Goal: Transaction & Acquisition: Purchase product/service

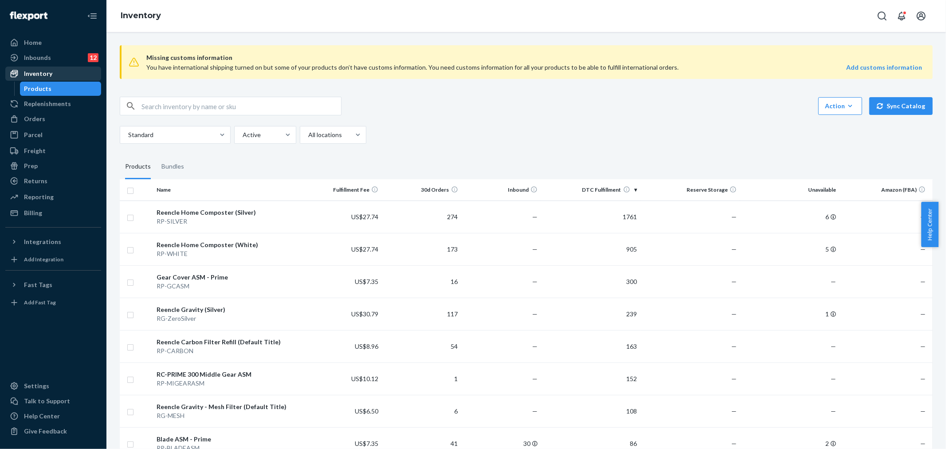
click at [46, 74] on div "Inventory" at bounding box center [38, 73] width 28 height 9
click at [173, 106] on input "text" at bounding box center [241, 106] width 200 height 18
type input "microbe"
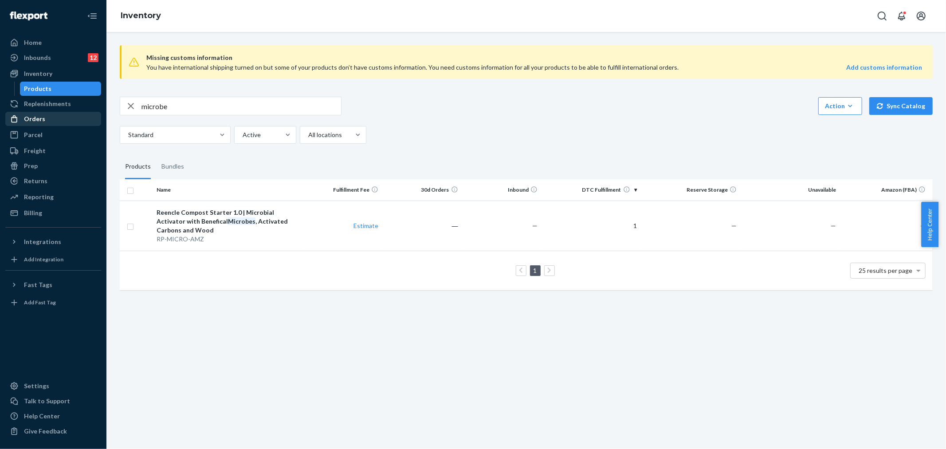
click at [58, 121] on div "Orders" at bounding box center [53, 119] width 94 height 12
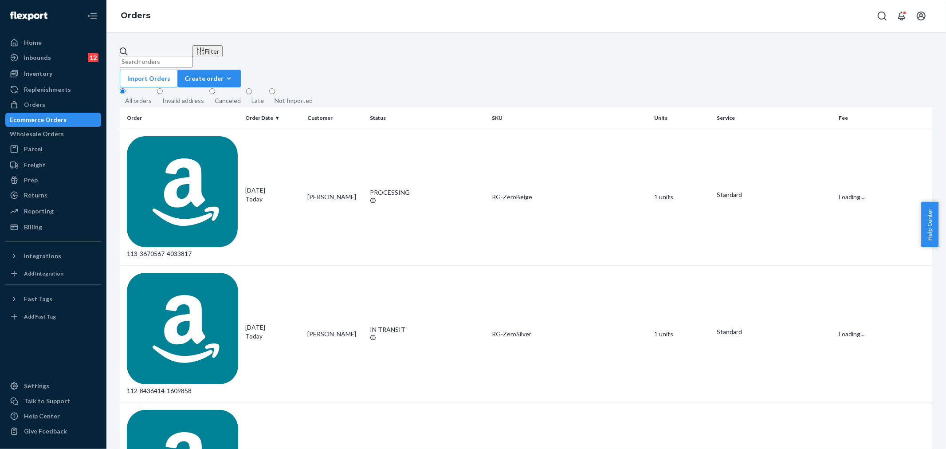
click at [60, 118] on div "Ecommerce Orders" at bounding box center [38, 119] width 57 height 9
click at [38, 43] on div "Home" at bounding box center [33, 42] width 18 height 9
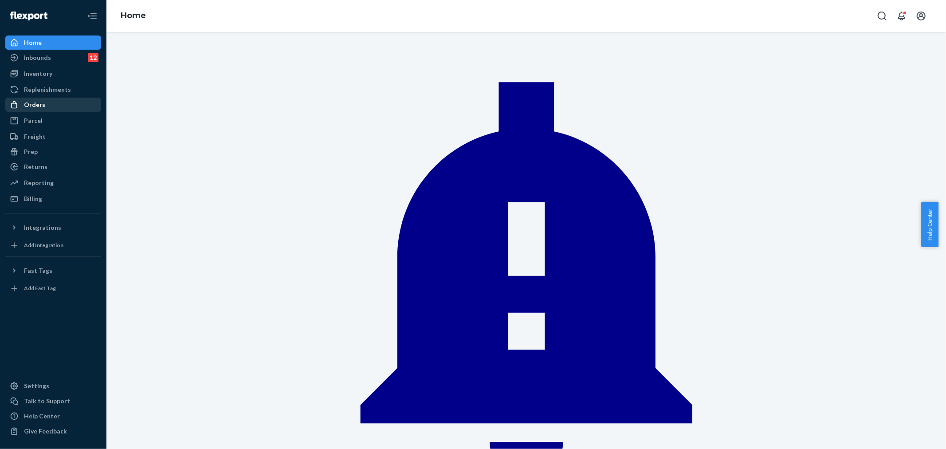
click at [45, 101] on div "Orders" at bounding box center [53, 104] width 94 height 12
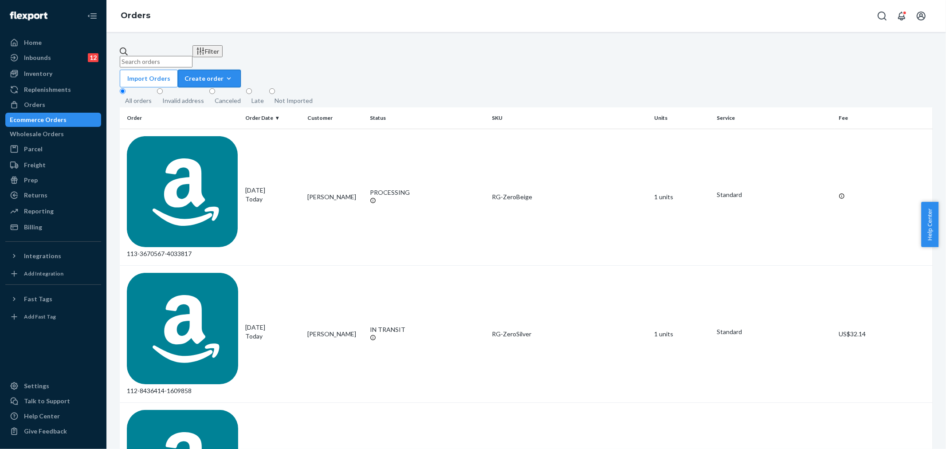
click at [241, 70] on button "Create order Ecommerce order Removal order" at bounding box center [209, 79] width 63 height 18
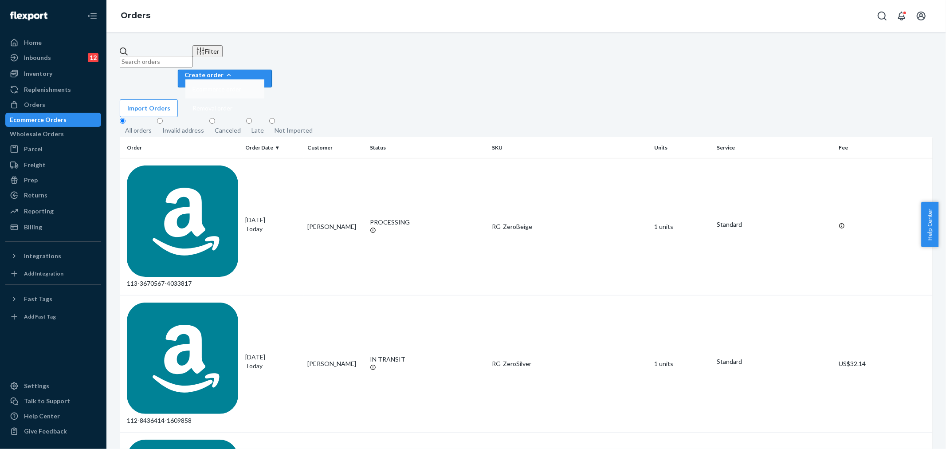
click at [241, 86] on span "Ecommerce order" at bounding box center [216, 89] width 49 height 6
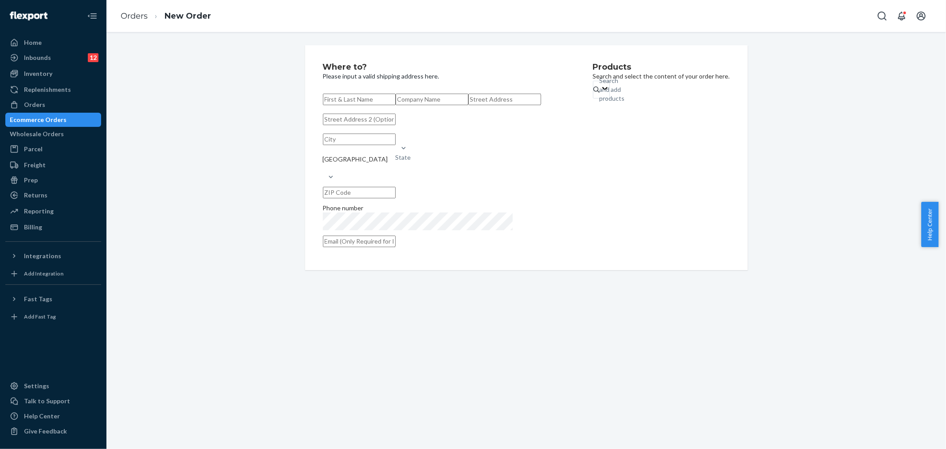
click at [333, 98] on input "text" at bounding box center [359, 100] width 73 height 12
paste input "[PERSON_NAME]"
type input "[PERSON_NAME]"
click at [396, 105] on input "text" at bounding box center [432, 100] width 73 height 12
paste input "[PERSON_NAME]"
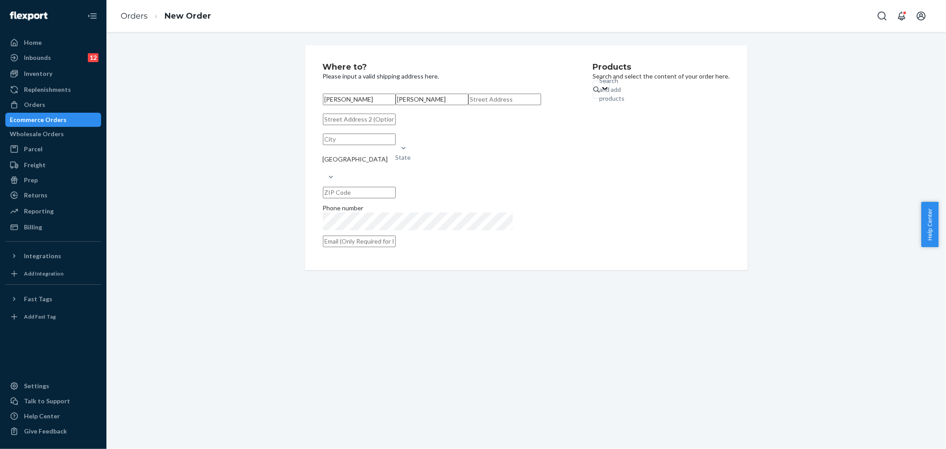
type input "[PERSON_NAME]"
click at [468, 105] on input "text" at bounding box center [504, 100] width 73 height 12
paste input "[STREET_ADDRESS]"
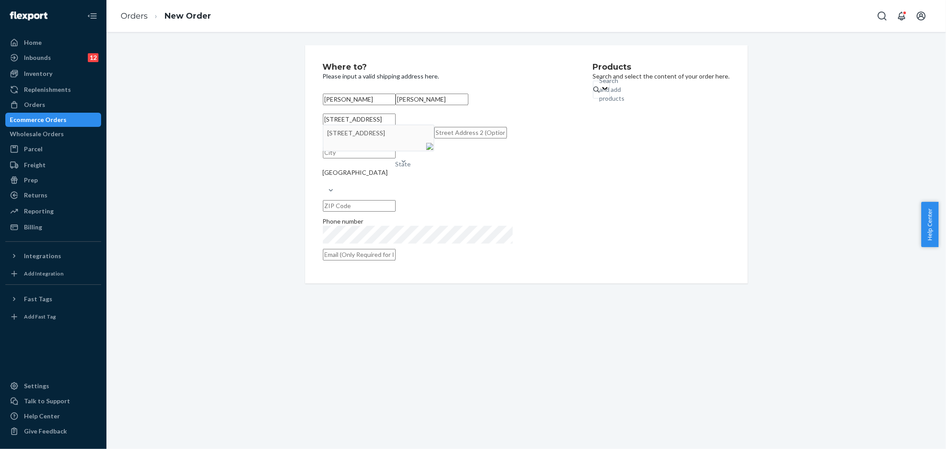
click at [352, 125] on input "[STREET_ADDRESS]" at bounding box center [359, 120] width 73 height 12
click at [613, 206] on div "Products Search and select the content of your order here. Search and add produ…" at bounding box center [661, 164] width 137 height 203
click at [434, 138] on input "text" at bounding box center [470, 133] width 73 height 12
click at [396, 125] on input "[STREET_ADDRESS]" at bounding box center [359, 120] width 73 height 12
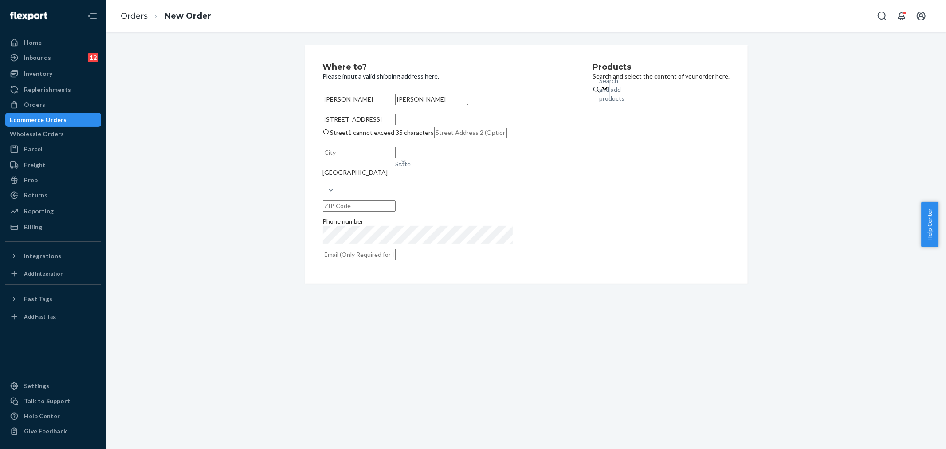
click at [396, 125] on input "[STREET_ADDRESS]" at bounding box center [359, 120] width 73 height 12
type input "[STREET_ADDRESS]"
type input "Kirkwood"
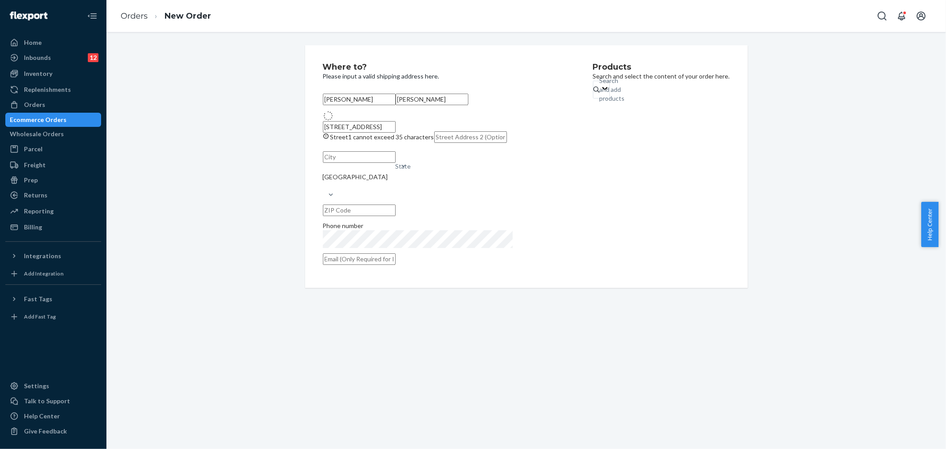
type input "63122"
type input "1057 Barberry Ln"
drag, startPoint x: 360, startPoint y: 202, endPoint x: 295, endPoint y: 200, distance: 64.8
click at [298, 200] on div "Where to? Please input a valid shipping address here. [PERSON_NAME] [PERSON_NAM…" at bounding box center [526, 162] width 456 height 234
paste input "Saint Louis"
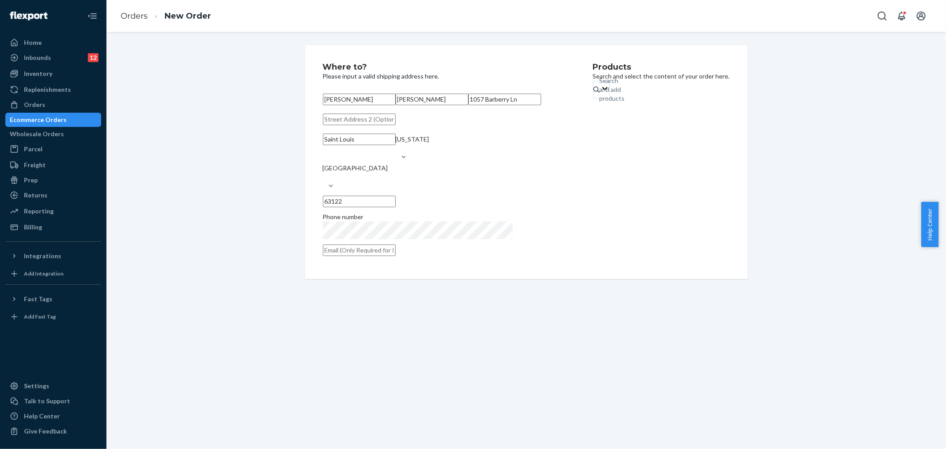
type input "Saint Louis"
click at [628, 207] on div "Products Search and select the content of your order here. Search and add produ…" at bounding box center [661, 162] width 137 height 198
click at [278, 247] on div "Where to? Please input a valid shipping address here. [PERSON_NAME] [PERSON_NAM…" at bounding box center [526, 162] width 826 height 234
click at [372, 256] on input "text" at bounding box center [359, 250] width 73 height 12
paste input "[EMAIL_ADDRESS][DOMAIN_NAME]"
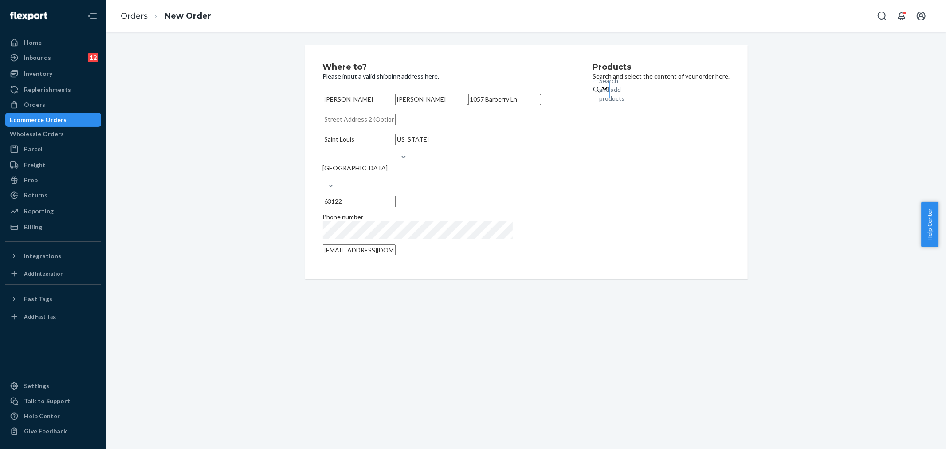
type input "[EMAIL_ADDRESS][DOMAIN_NAME]"
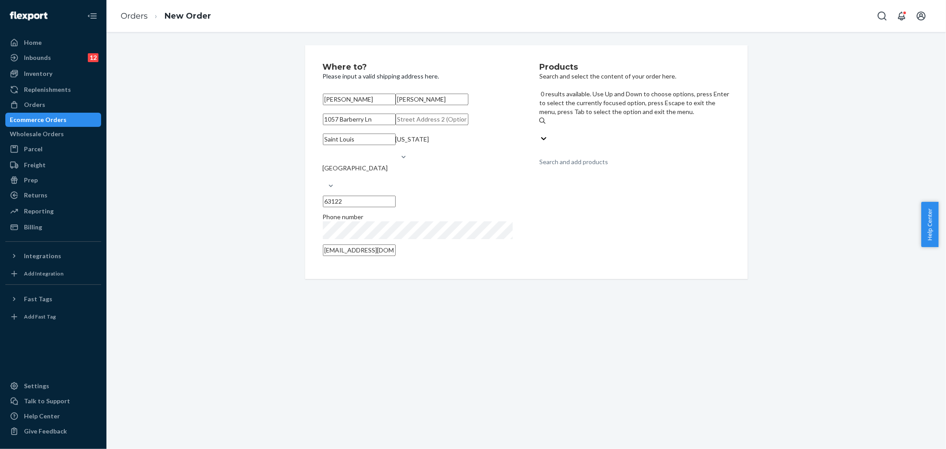
click at [597, 125] on div "Search and add products" at bounding box center [634, 129] width 190 height 9
click at [540, 125] on input "0 results available. Use Up and Down to choose options, press Enter to select t…" at bounding box center [539, 129] width 1 height 9
type input "blade"
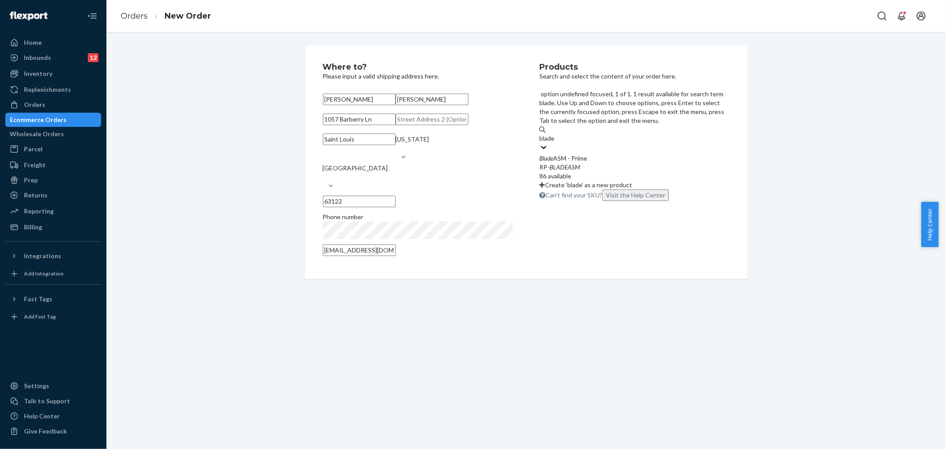
click at [594, 154] on div "Blade ASM - Prime RP- BLADEASM 86 available" at bounding box center [634, 167] width 190 height 27
click at [555, 134] on input "blade" at bounding box center [547, 138] width 16 height 9
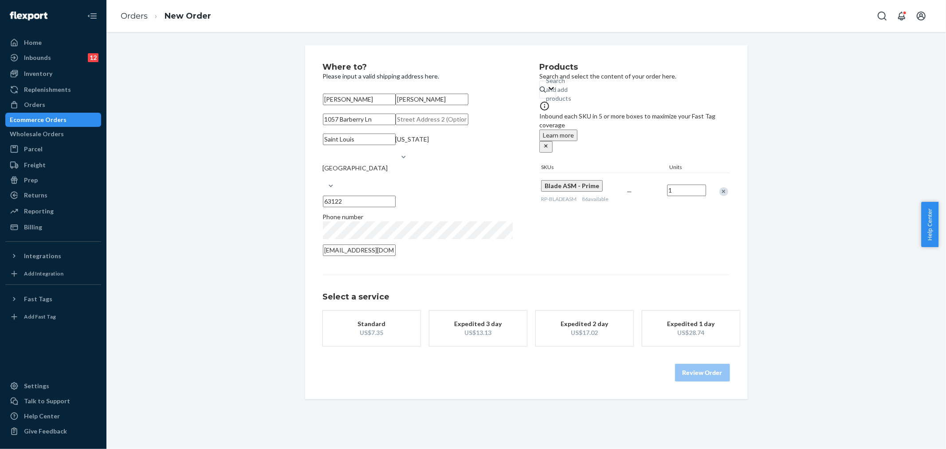
click at [353, 337] on div "US$7.35" at bounding box center [371, 332] width 71 height 9
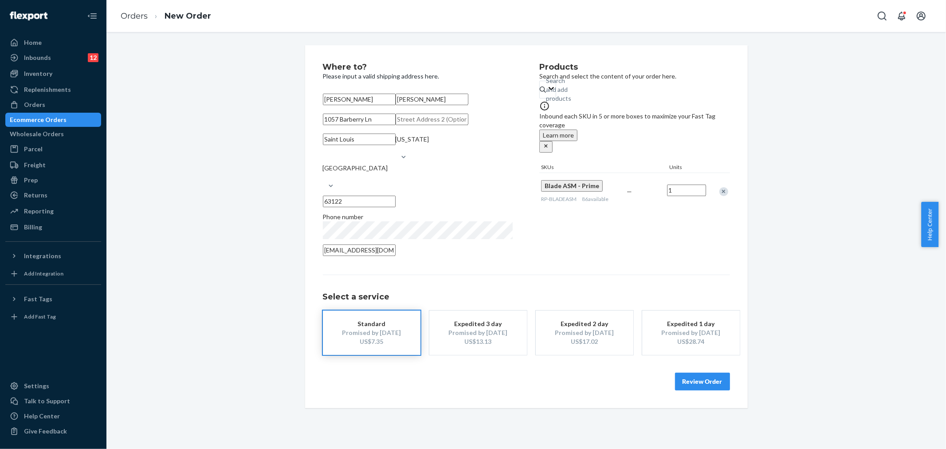
click at [680, 390] on button "Review Order" at bounding box center [702, 381] width 55 height 18
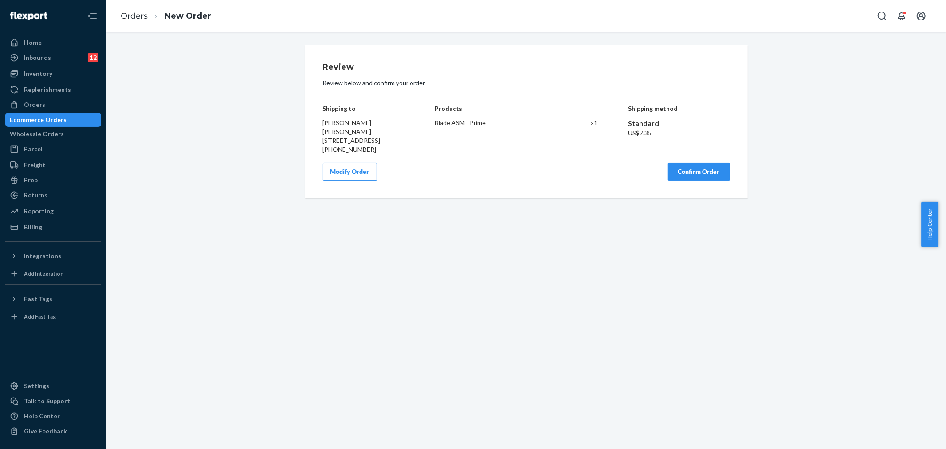
click at [673, 180] on button "Confirm Order" at bounding box center [699, 172] width 62 height 18
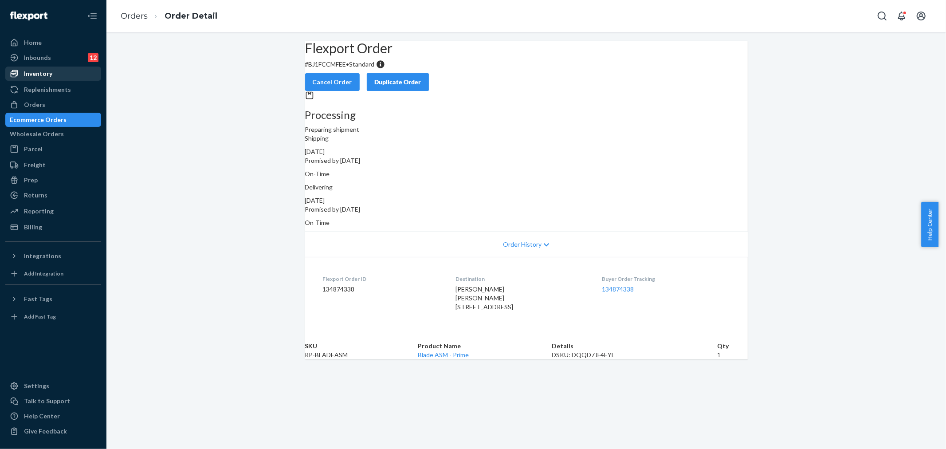
click at [43, 69] on div "Inventory" at bounding box center [38, 73] width 28 height 9
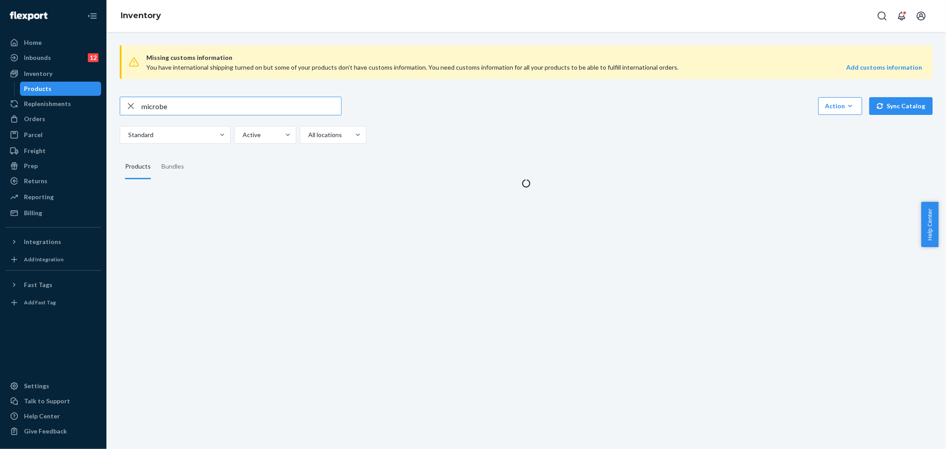
drag, startPoint x: 231, startPoint y: 108, endPoint x: 120, endPoint y: 106, distance: 110.9
click at [120, 106] on div "microbe" at bounding box center [230, 106] width 221 height 18
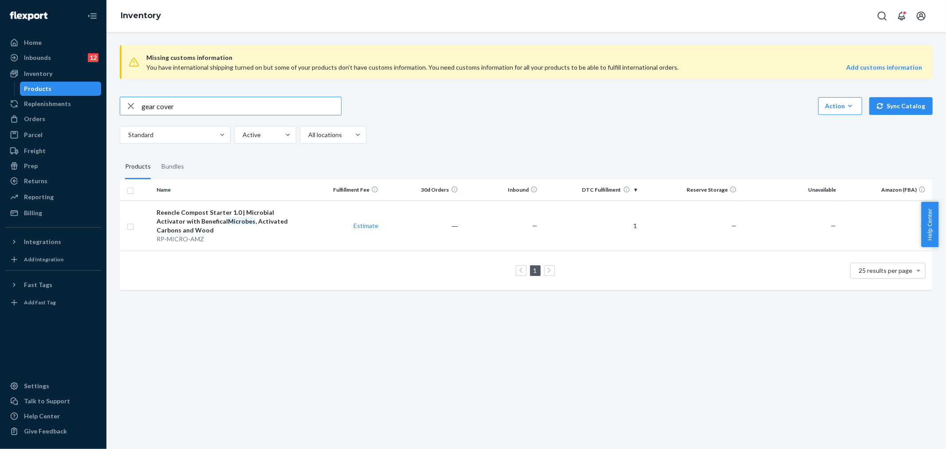
type input "gear cover"
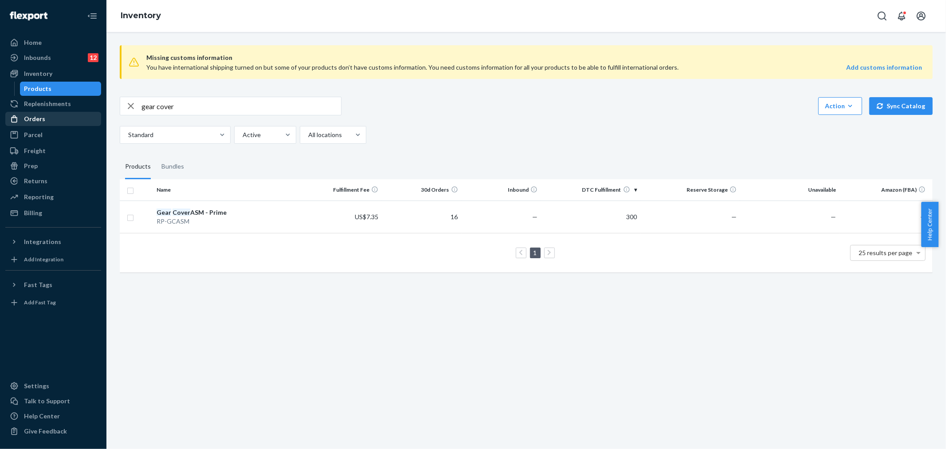
click at [56, 114] on div "Orders" at bounding box center [53, 119] width 94 height 12
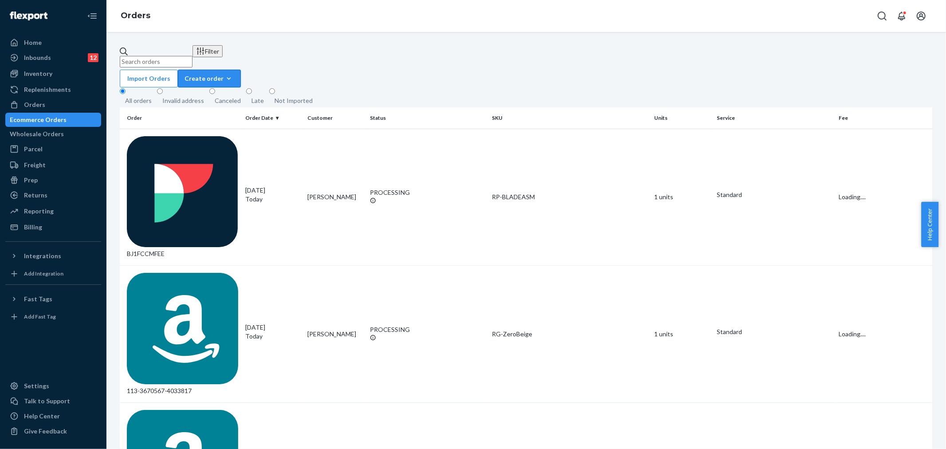
click at [234, 74] on div "Create order" at bounding box center [209, 78] width 50 height 9
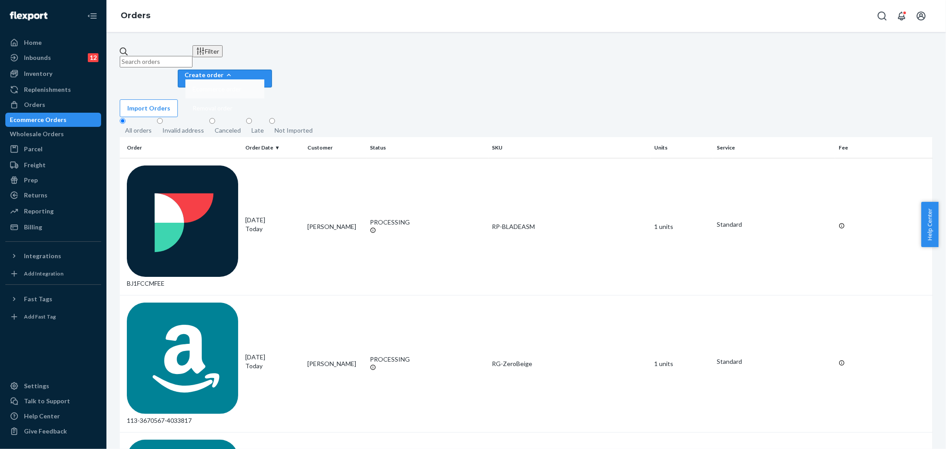
click at [241, 86] on span "Ecommerce order" at bounding box center [216, 89] width 49 height 6
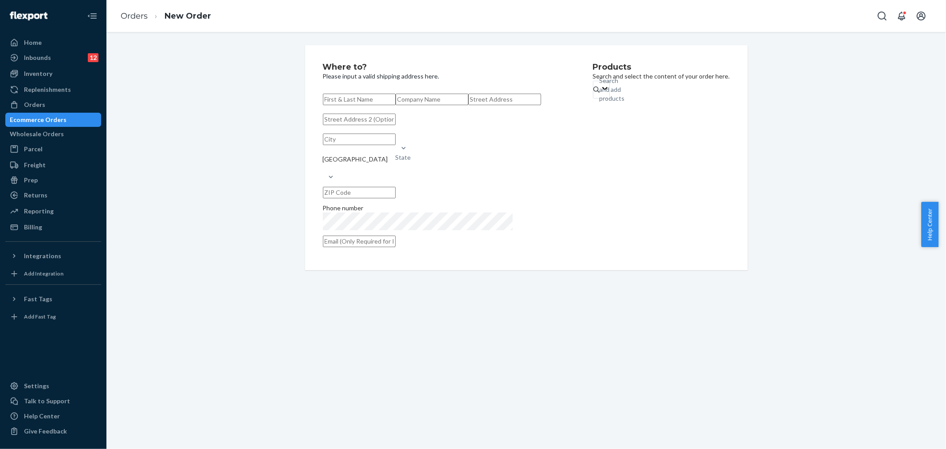
click at [345, 95] on input "text" at bounding box center [359, 100] width 73 height 12
click at [396, 105] on input "text" at bounding box center [432, 100] width 73 height 12
click at [337, 103] on input "text" at bounding box center [359, 100] width 73 height 12
paste input "[PERSON_NAME]"
type input "[PERSON_NAME]"
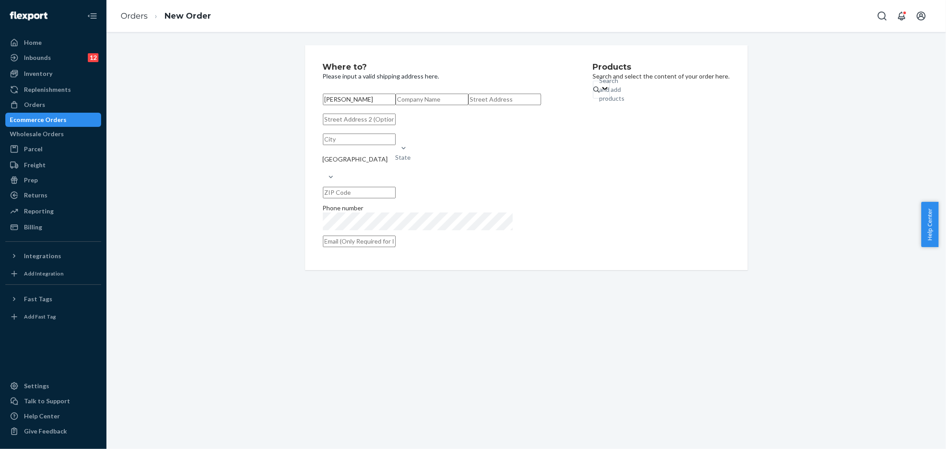
click at [396, 105] on input "text" at bounding box center [432, 100] width 73 height 12
paste input "[PERSON_NAME]"
type input "[PERSON_NAME]"
click at [468, 105] on input "text" at bounding box center [504, 100] width 73 height 12
paste input "[STREET_ADDRESS][PERSON_NAME][US_STATE]"
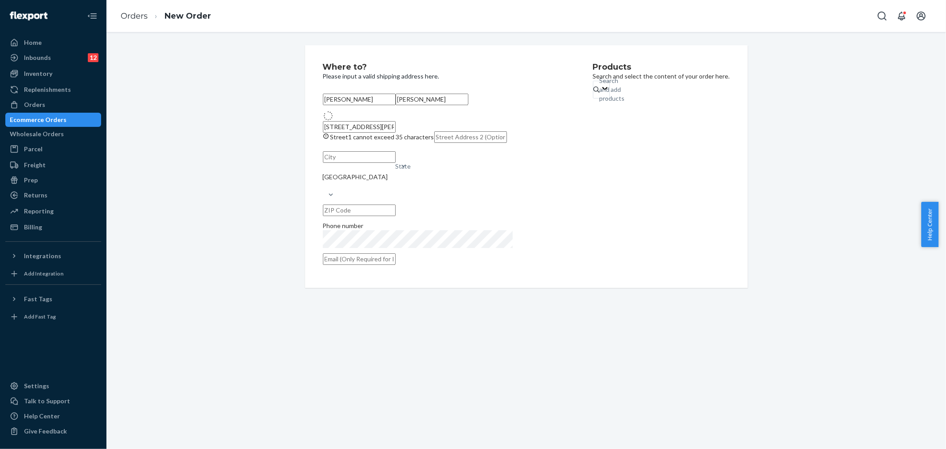
type input "[STREET_ADDRESS][PERSON_NAME]"
type input "[US_STATE][GEOGRAPHIC_DATA]"
type input "80907"
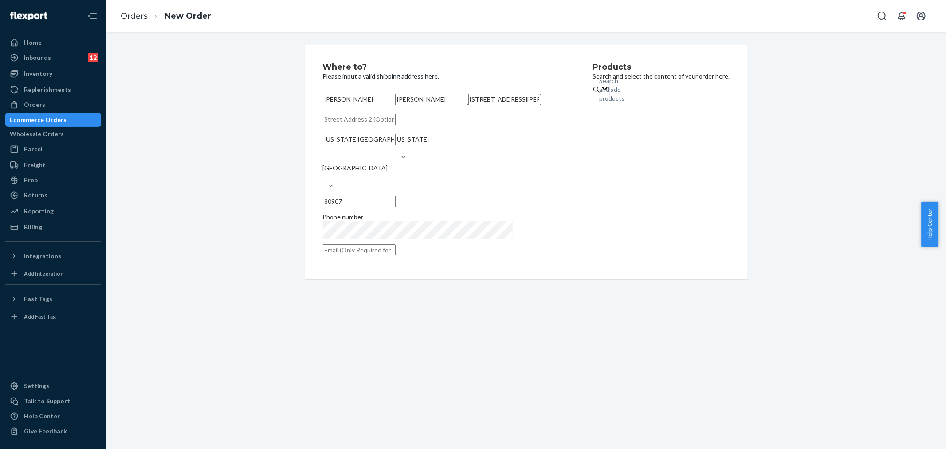
click at [356, 256] on input "text" at bounding box center [359, 250] width 73 height 12
paste input "[PERSON_NAME][EMAIL_ADDRESS][PERSON_NAME][DOMAIN_NAME]"
type input "[PERSON_NAME][EMAIL_ADDRESS][PERSON_NAME][DOMAIN_NAME]"
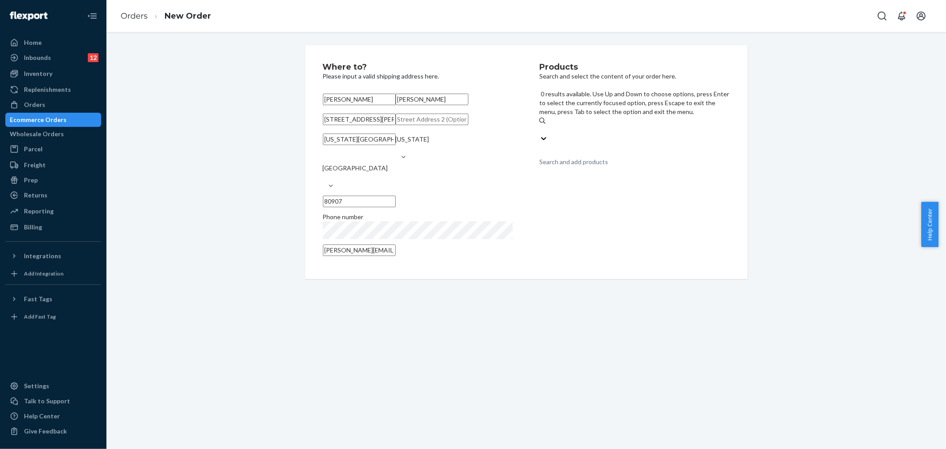
click at [596, 157] on div "Search and add products" at bounding box center [573, 161] width 69 height 9
click at [540, 125] on input "0 results available. Use Up and Down to choose options, press Enter to select t…" at bounding box center [539, 129] width 1 height 9
type input "cover"
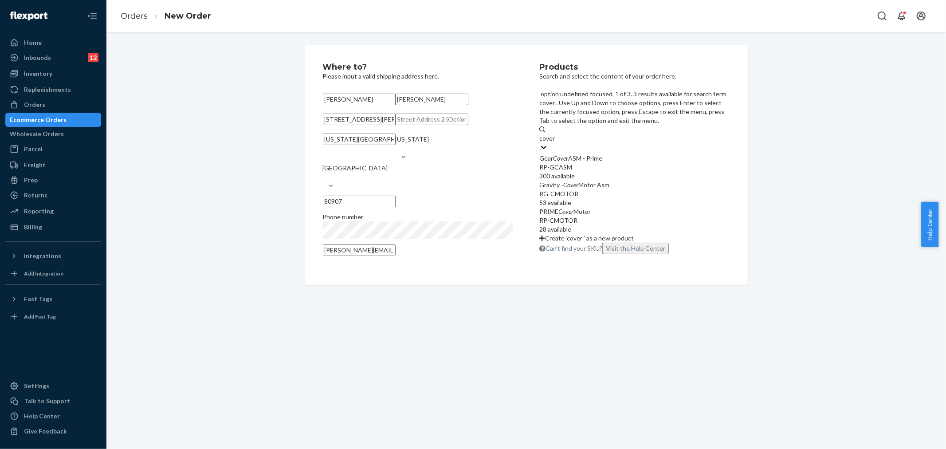
click at [592, 154] on div "Gear Cover ASM - Prime" at bounding box center [634, 158] width 190 height 9
click at [557, 134] on input "cover" at bounding box center [547, 138] width 17 height 9
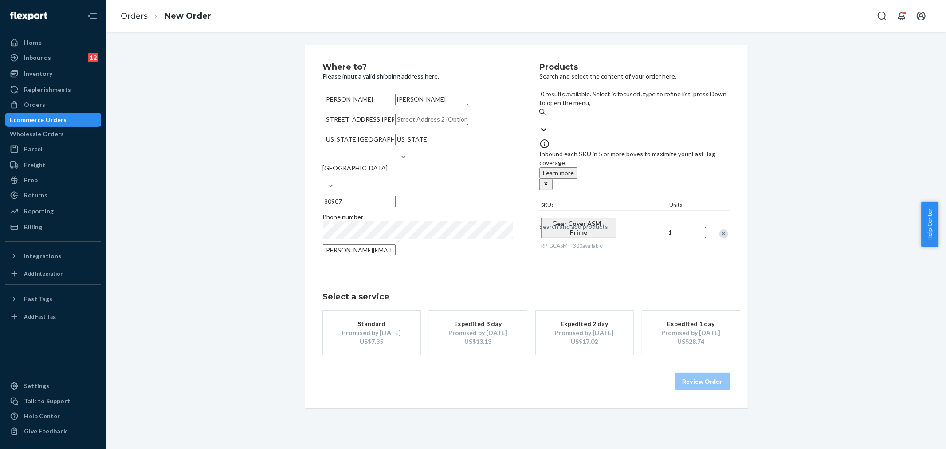
click at [348, 337] on div "Promised by [DATE]" at bounding box center [371, 332] width 71 height 9
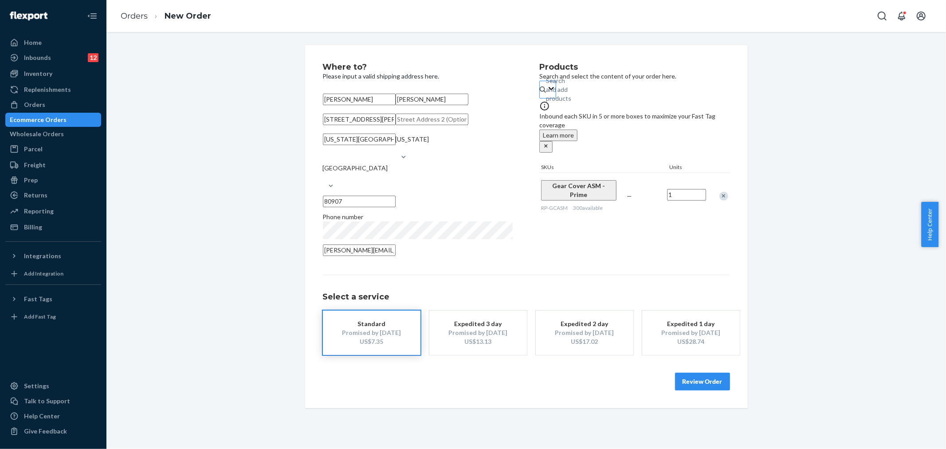
click at [682, 390] on button "Review Order" at bounding box center [702, 381] width 55 height 18
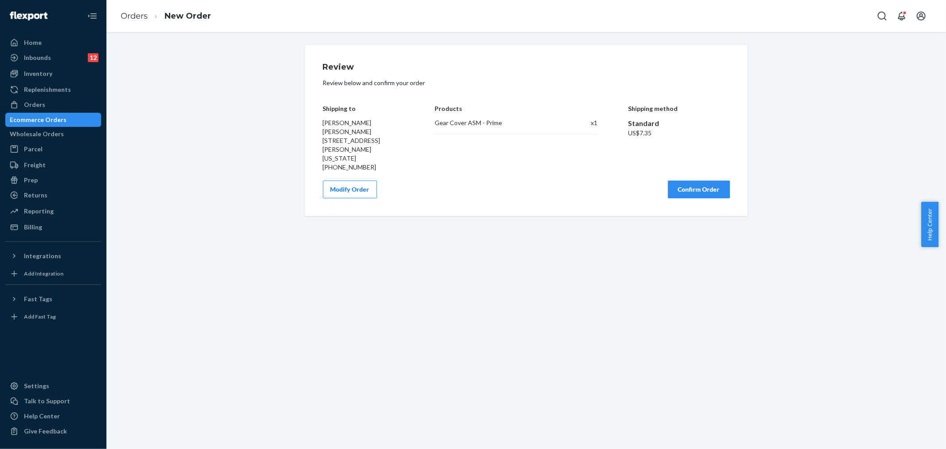
click at [693, 180] on button "Confirm Order" at bounding box center [699, 189] width 62 height 18
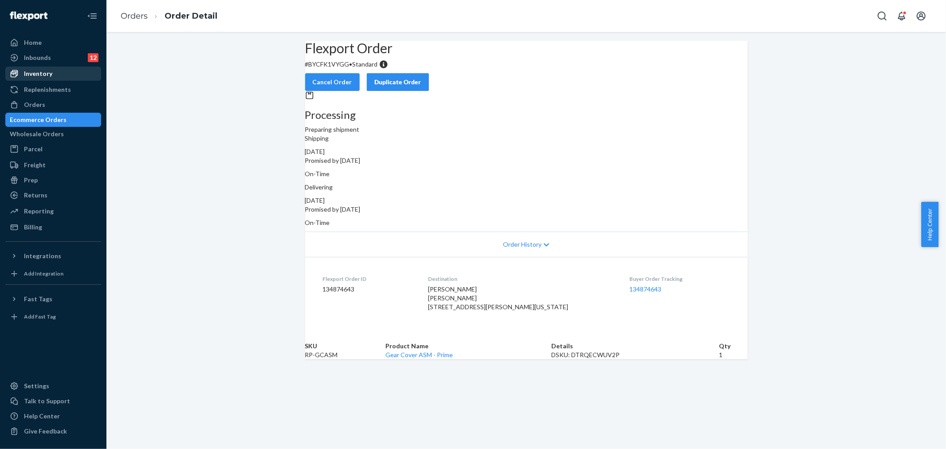
click at [34, 69] on div "Inventory" at bounding box center [38, 73] width 28 height 9
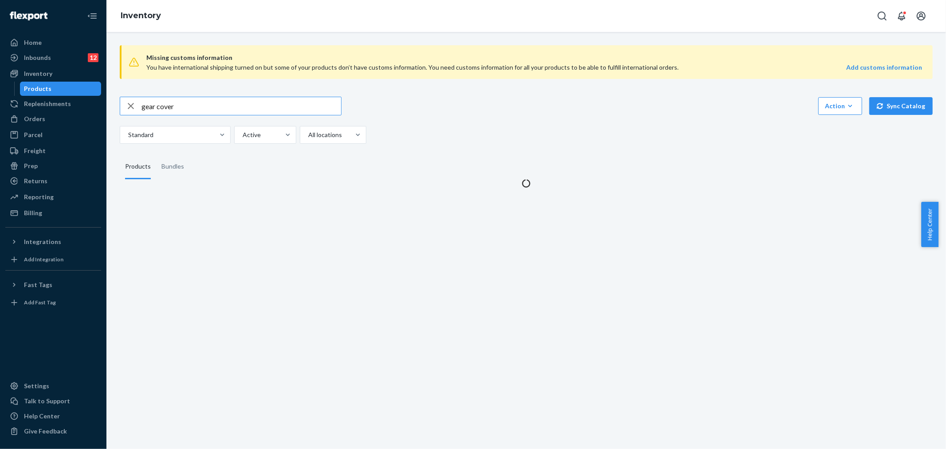
drag, startPoint x: 203, startPoint y: 109, endPoint x: 112, endPoint y: 106, distance: 91.0
click at [112, 106] on div "Missing customs information You have international shipping turned on but some …" at bounding box center [525, 240] width 839 height 417
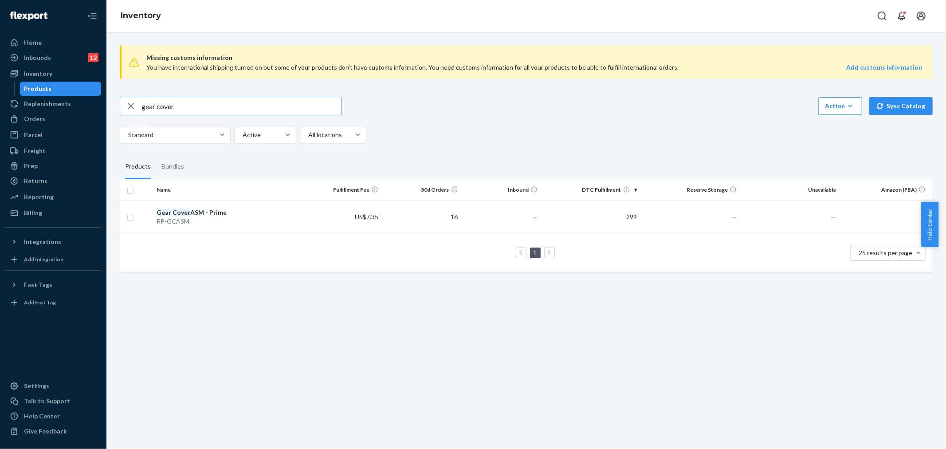
type input "c"
type input "silver"
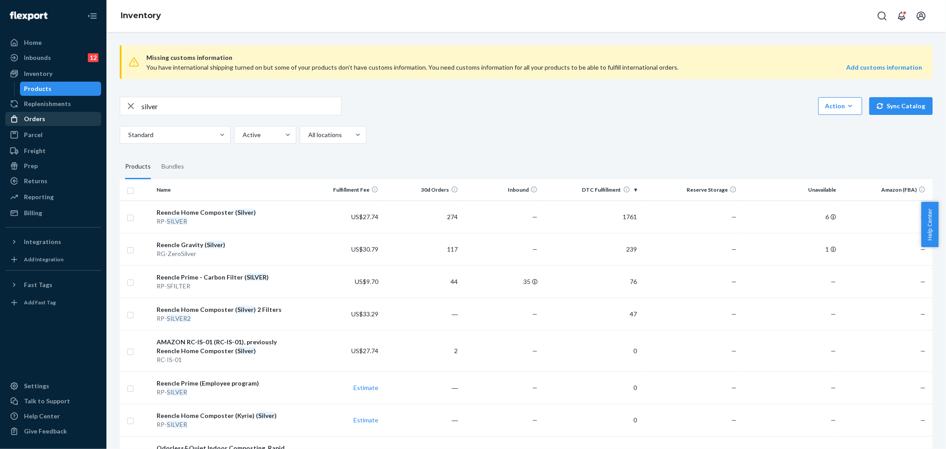
click at [59, 121] on div "Orders" at bounding box center [53, 119] width 94 height 12
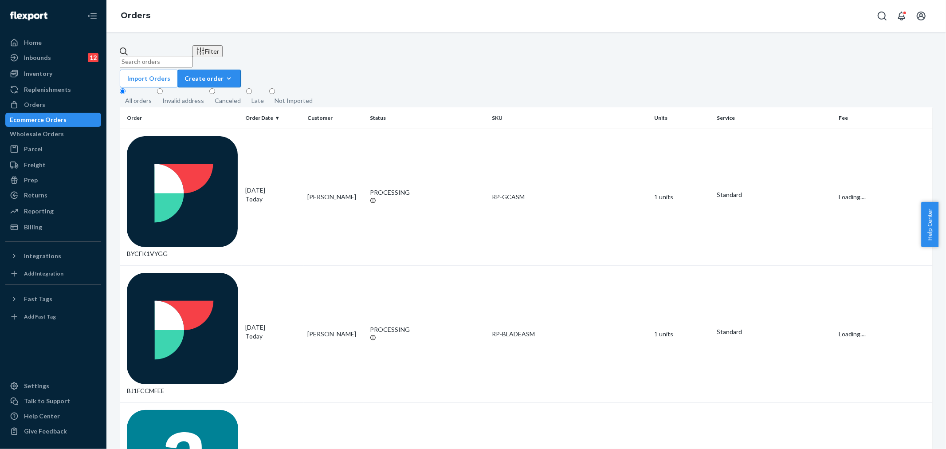
click at [234, 74] on div "Create order" at bounding box center [209, 78] width 50 height 9
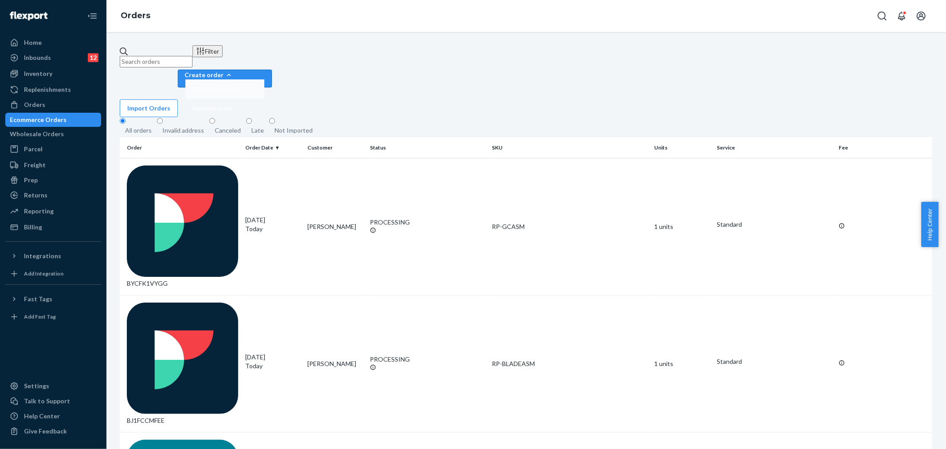
click at [241, 86] on span "Ecommerce order" at bounding box center [216, 89] width 49 height 6
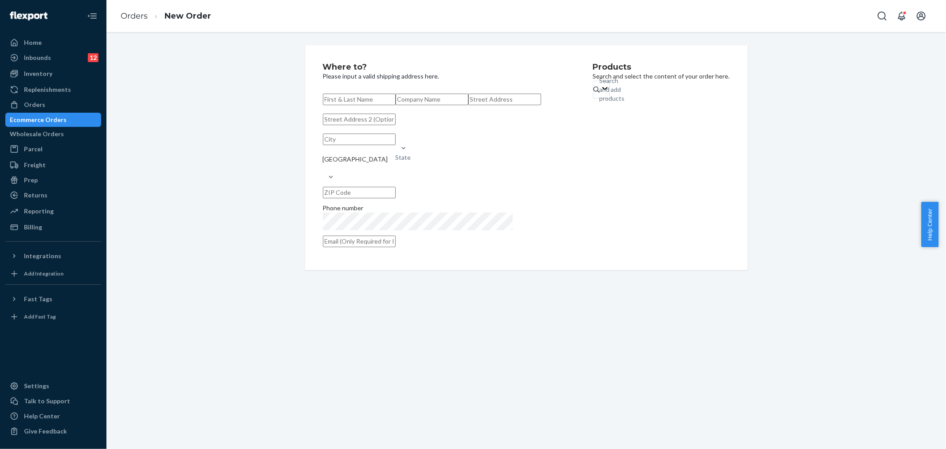
click at [354, 112] on div "State [GEOGRAPHIC_DATA] Phone number" at bounding box center [444, 171] width 243 height 162
click at [348, 104] on input "text" at bounding box center [359, 100] width 73 height 12
paste input "[PERSON_NAME]"
type input "[PERSON_NAME]"
click at [396, 105] on input "text" at bounding box center [432, 100] width 73 height 12
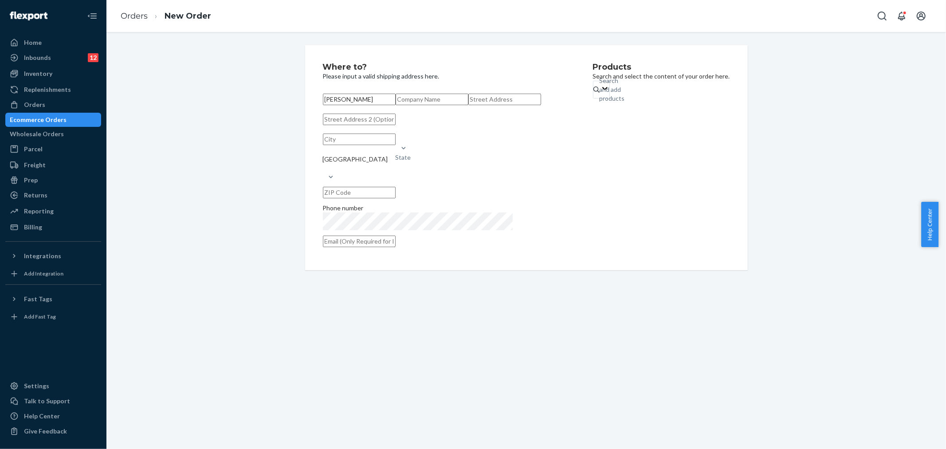
paste input "[PERSON_NAME]"
type input "[PERSON_NAME]"
click at [468, 105] on input "text" at bounding box center [504, 100] width 73 height 12
paste input "[STREET_ADDRESS][PERSON_NAME]"
type input "644 [PERSON_NAME]"
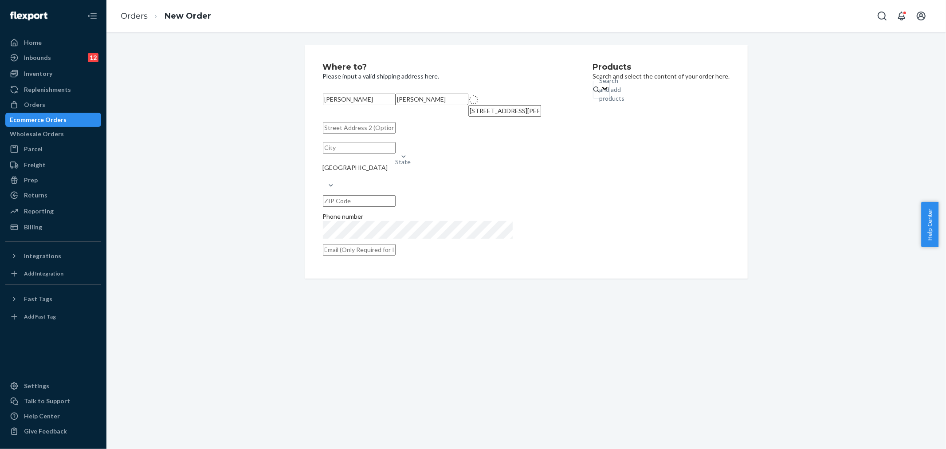
type input "[PERSON_NAME]"
type input "50014"
click at [358, 256] on input "text" at bounding box center [359, 250] width 73 height 12
paste input "[EMAIL_ADDRESS][DOMAIN_NAME]"
type input "[EMAIL_ADDRESS][DOMAIN_NAME]"
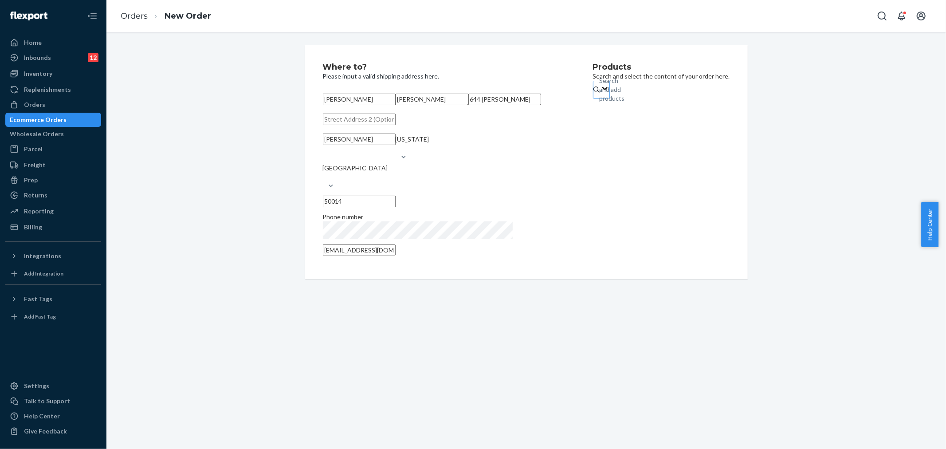
click at [604, 91] on div "Search and add products" at bounding box center [612, 89] width 25 height 27
click at [600, 91] on input "Search and add products" at bounding box center [600, 89] width 1 height 9
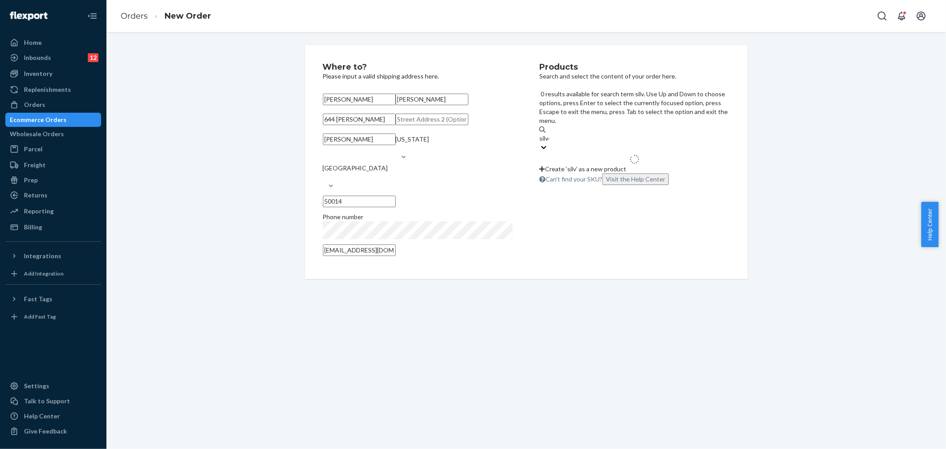
type input "silver"
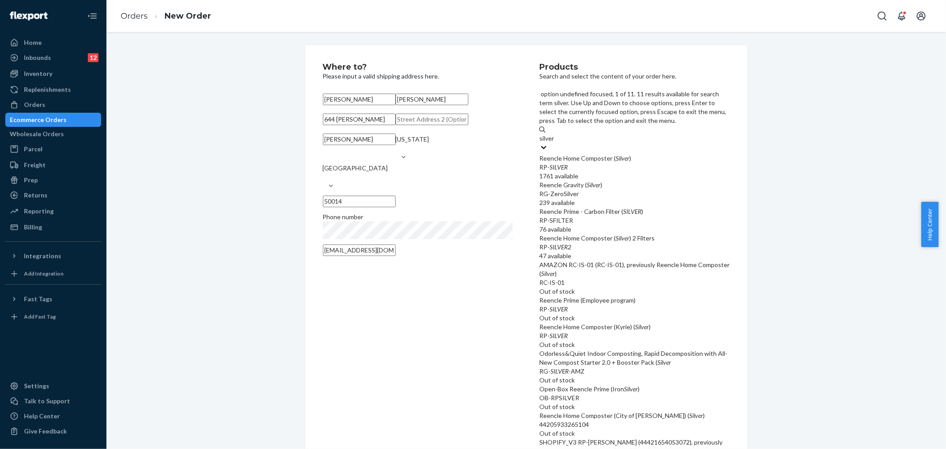
click at [614, 154] on div "Reencle Home Composter ( Silver )" at bounding box center [634, 158] width 190 height 9
click at [555, 134] on input "silver" at bounding box center [547, 138] width 16 height 9
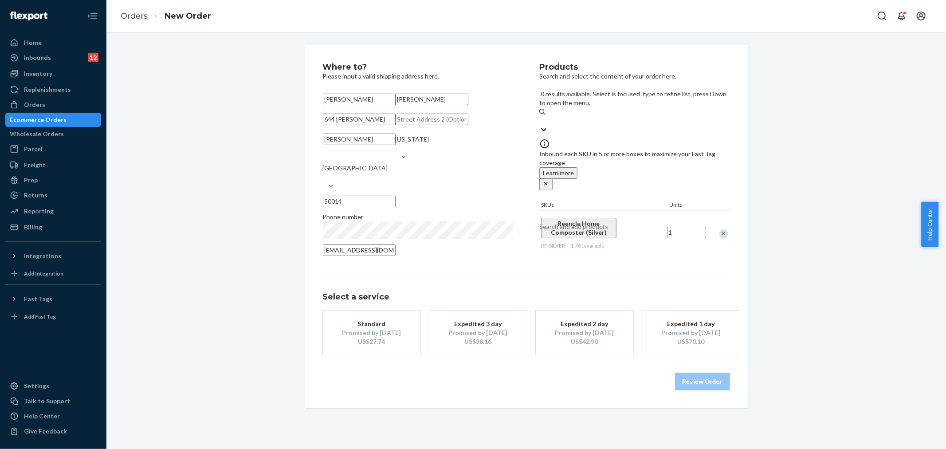
click at [372, 337] on div "Promised by [DATE]" at bounding box center [371, 332] width 71 height 9
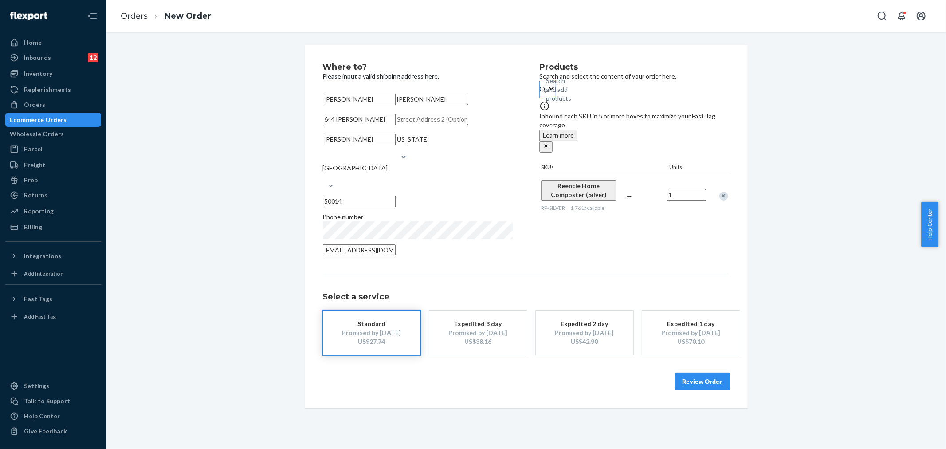
click at [694, 390] on button "Review Order" at bounding box center [702, 381] width 55 height 18
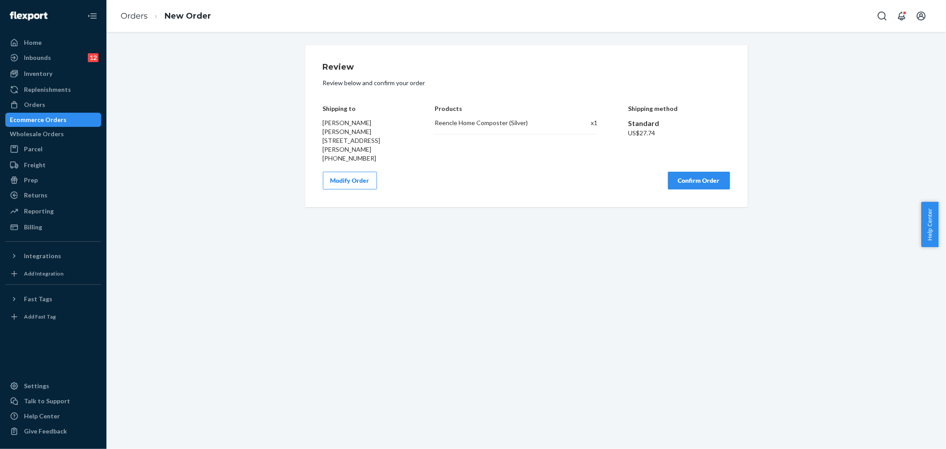
click at [701, 178] on button "Confirm Order" at bounding box center [699, 181] width 62 height 18
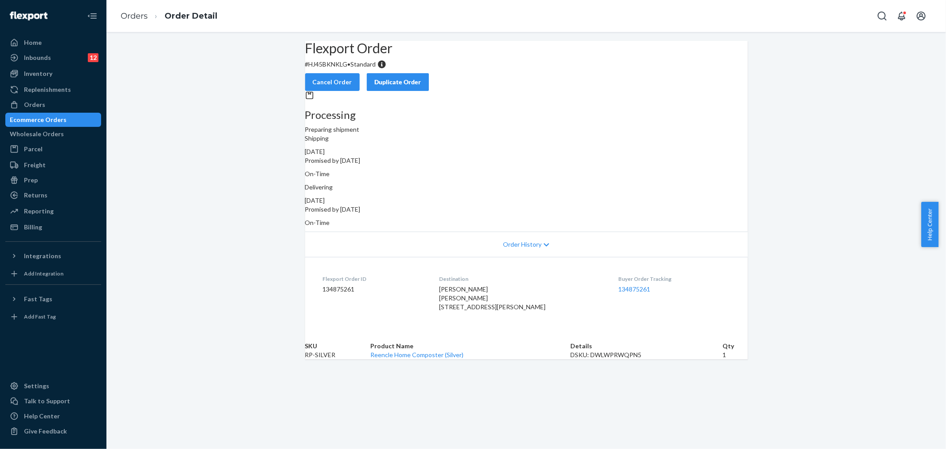
click at [258, 105] on div "Flexport Order # HJ45BKNKLG • Standard Cancel Order Duplicate Order Processing …" at bounding box center [525, 200] width 839 height 318
click at [157, 114] on div "Flexport Order # HJ45BKNKLG • Standard Cancel Order Duplicate Order Processing …" at bounding box center [525, 200] width 839 height 318
click at [51, 53] on div "Inbounds 12" at bounding box center [53, 57] width 94 height 12
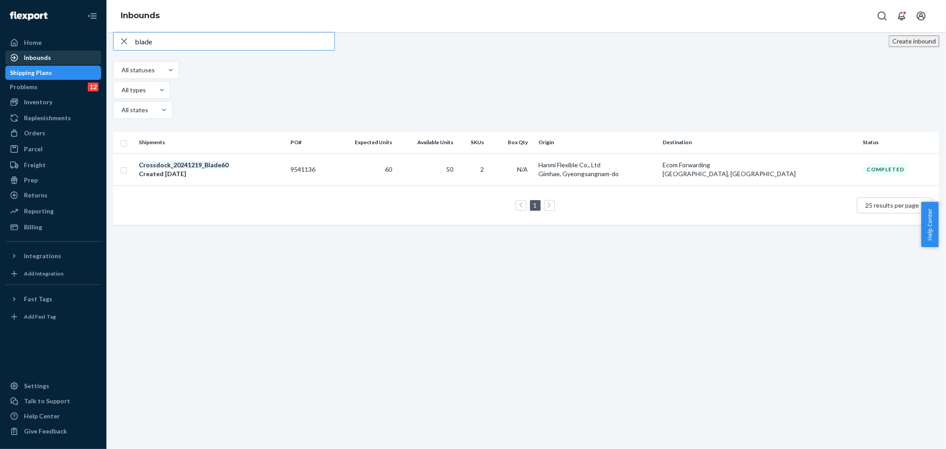
drag, startPoint x: 161, startPoint y: 52, endPoint x: 89, endPoint y: 51, distance: 71.4
click at [89, 51] on div "Home Inbounds Shipping Plans Problems 12 Inventory Products Replenishments Orde…" at bounding box center [473, 224] width 946 height 449
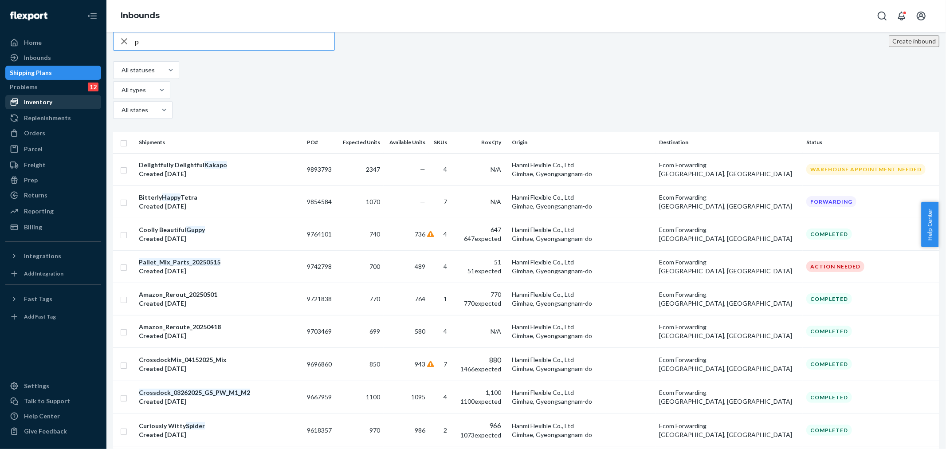
type input "p"
click at [52, 106] on div "Inventory" at bounding box center [53, 102] width 94 height 12
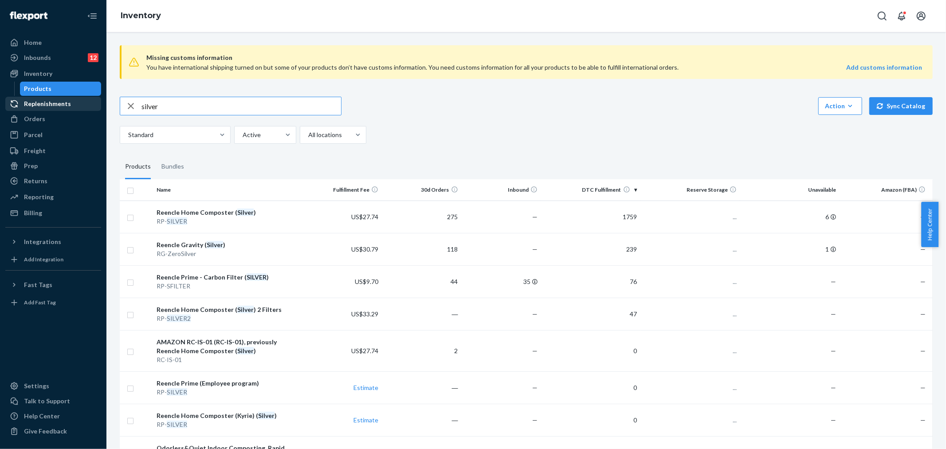
drag, startPoint x: 173, startPoint y: 108, endPoint x: 91, endPoint y: 110, distance: 82.1
click at [91, 110] on div "Home Inbounds 12 Shipping Plans Problems 12 Inventory Products Replenishments O…" at bounding box center [473, 224] width 946 height 449
type input "blade"
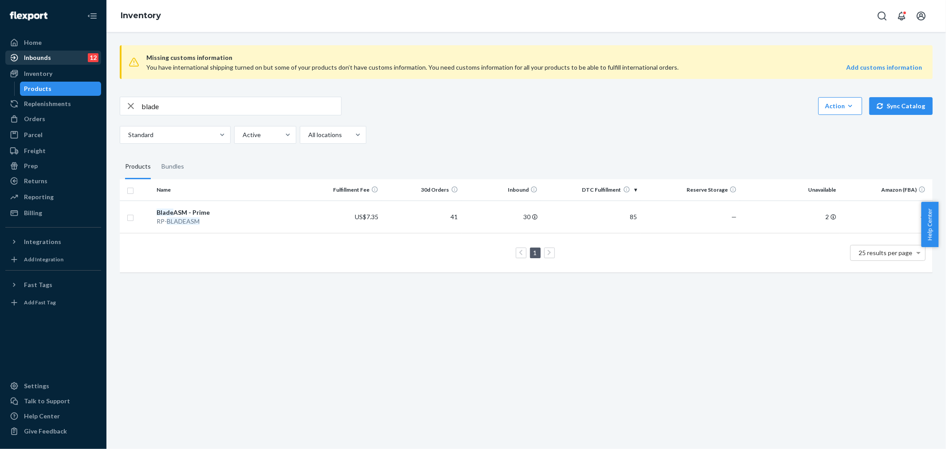
click at [43, 53] on div "Inbounds" at bounding box center [37, 57] width 27 height 9
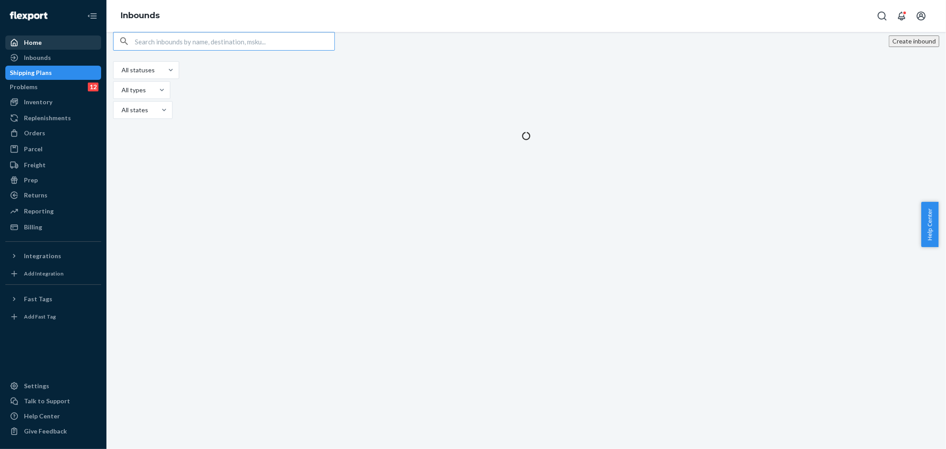
click at [43, 47] on div "Home" at bounding box center [53, 42] width 94 height 12
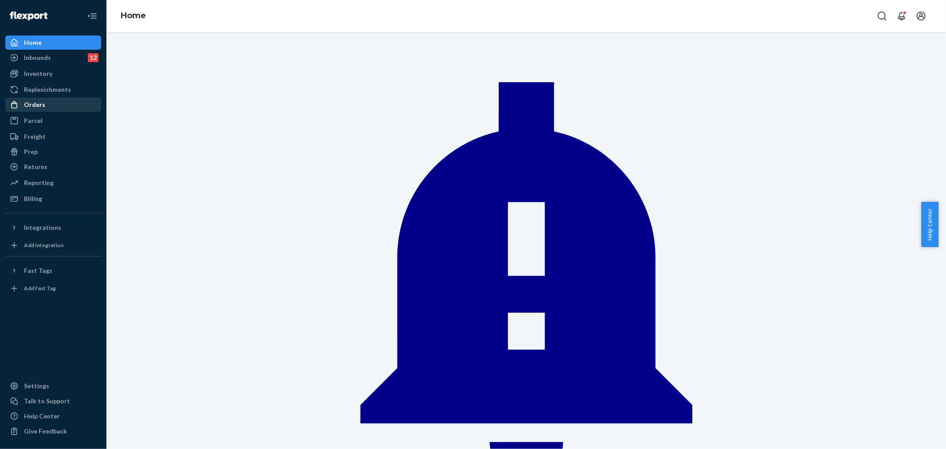
click at [55, 106] on div "Orders" at bounding box center [53, 104] width 94 height 12
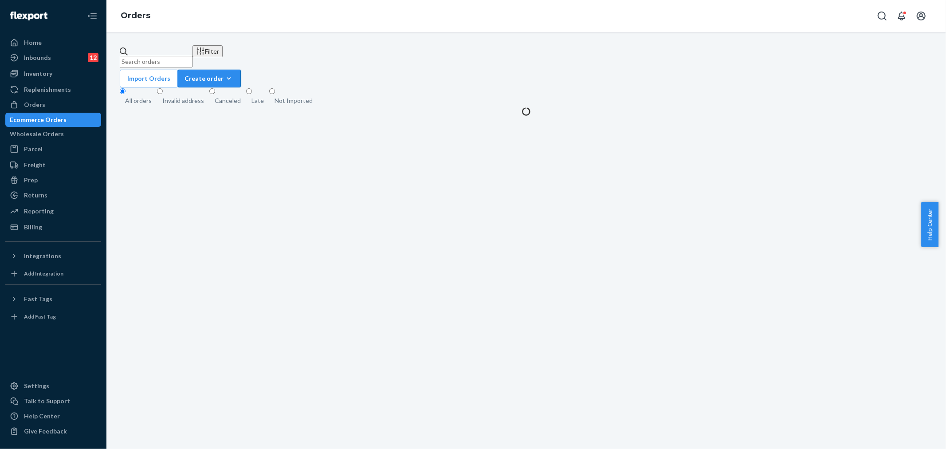
click at [241, 70] on button "Create order Ecommerce order Removal order" at bounding box center [209, 79] width 63 height 18
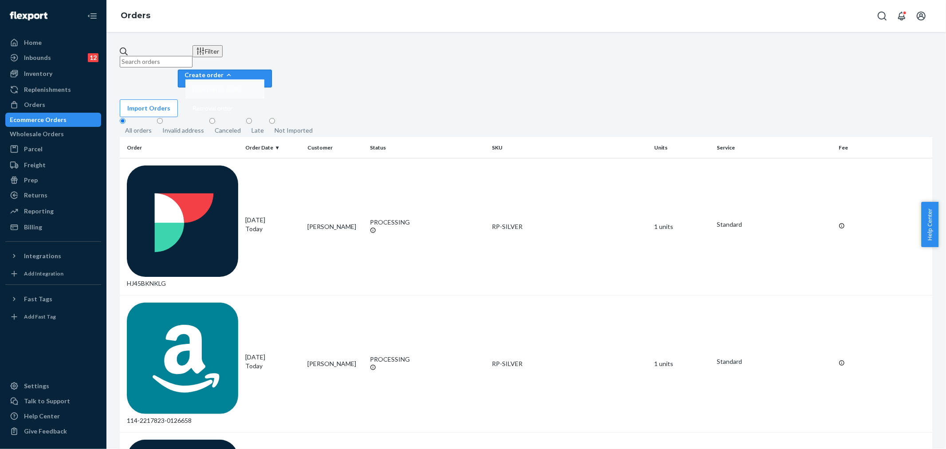
click at [264, 79] on button "Ecommerce order" at bounding box center [224, 88] width 79 height 19
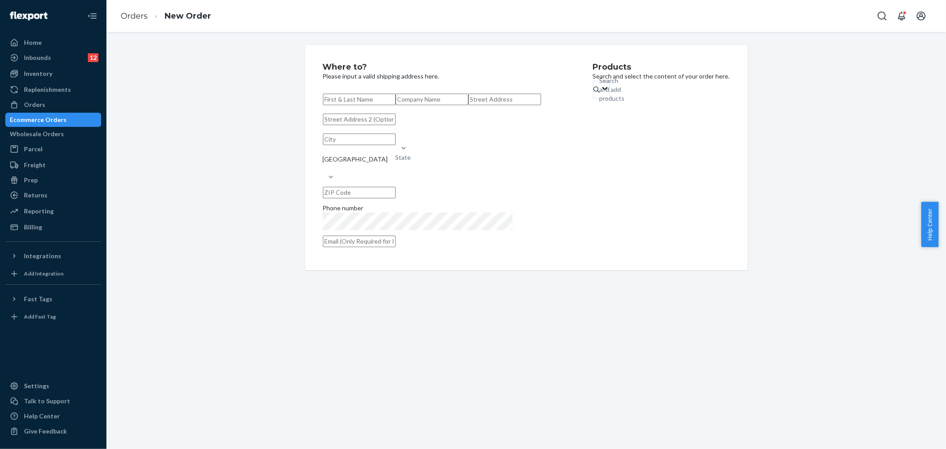
click at [349, 98] on input "text" at bounding box center [359, 100] width 73 height 12
paste input "[PERSON_NAME]"
type input "[PERSON_NAME]"
click at [353, 114] on div "[PERSON_NAME] State [GEOGRAPHIC_DATA] Phone number" at bounding box center [444, 171] width 243 height 162
click at [396, 105] on input "text" at bounding box center [432, 100] width 73 height 12
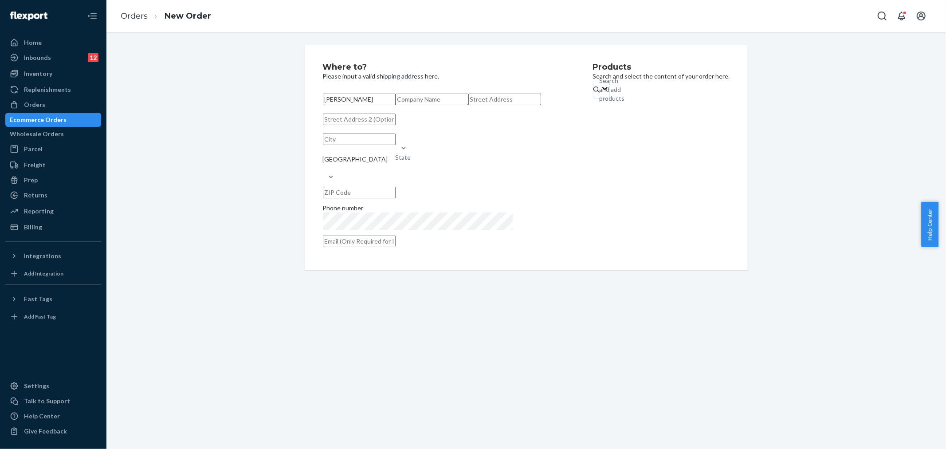
paste input "[PERSON_NAME]"
type input "[PERSON_NAME]"
click at [468, 105] on input "text" at bounding box center [504, 100] width 73 height 12
paste input "[STREET_ADDRESS][PERSON_NAME]"
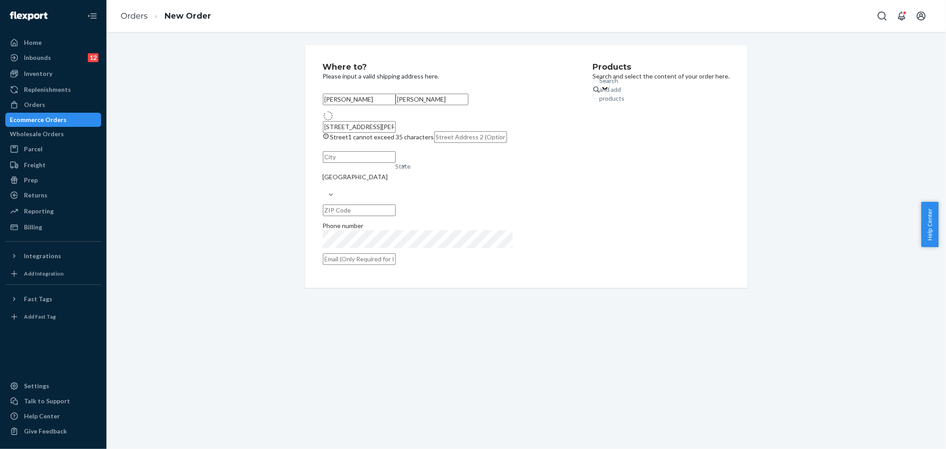
type input "[STREET_ADDRESS][PERSON_NAME]"
type input "Eastham"
type input "02642"
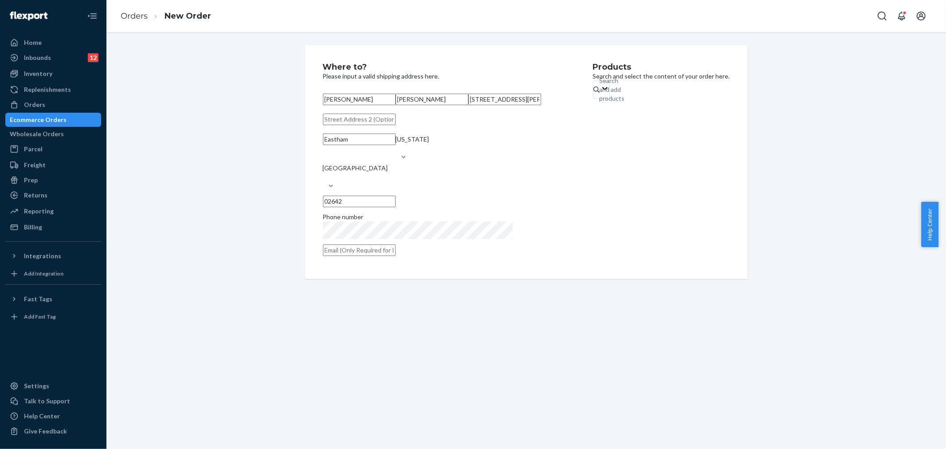
click at [362, 221] on div "Phone number" at bounding box center [418, 216] width 190 height 9
click at [400, 261] on div "Where to? Please input a valid shipping address here. [PERSON_NAME] [PERSON_NAM…" at bounding box center [458, 162] width 270 height 198
click at [388, 256] on input "text" at bounding box center [359, 250] width 73 height 12
paste input "[EMAIL_ADDRESS][DOMAIN_NAME]"
type input "[EMAIL_ADDRESS][DOMAIN_NAME]"
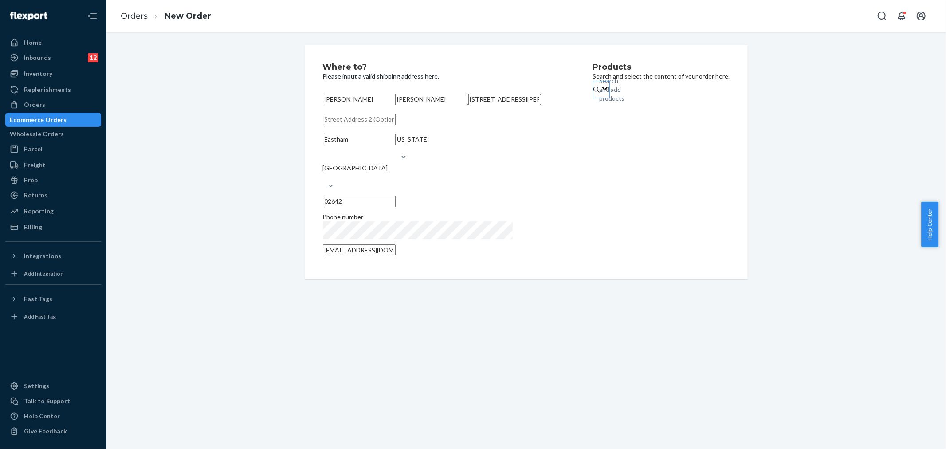
click at [600, 90] on div "Search and add products" at bounding box center [600, 89] width 1 height 9
click at [600, 90] on input "Search and add products" at bounding box center [600, 89] width 1 height 9
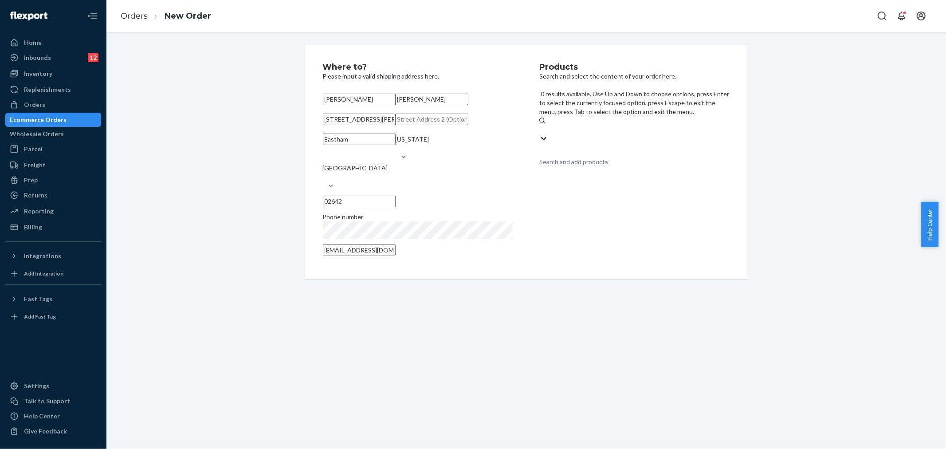
click at [561, 157] on div "Search and add products" at bounding box center [573, 161] width 69 height 9
click at [540, 125] on input "0 results available. Use Up and Down to choose options, press Enter to select t…" at bounding box center [539, 129] width 1 height 9
type input "blade"
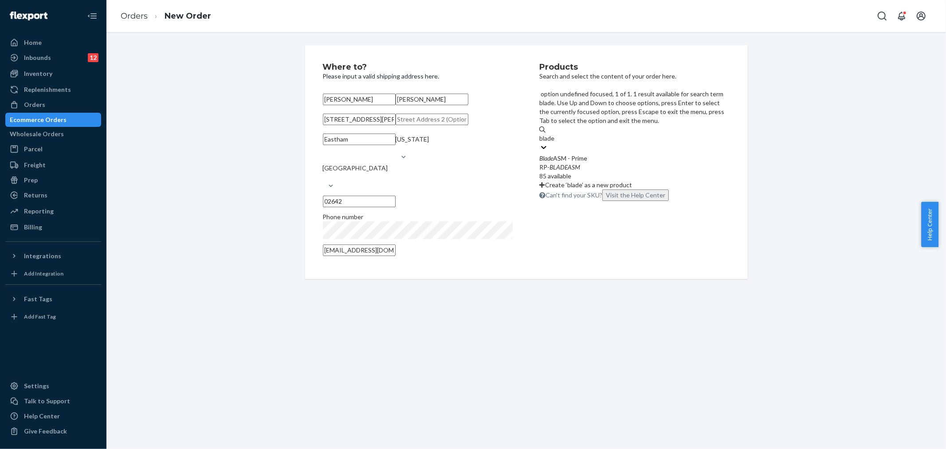
click at [571, 154] on div "Blade ASM - Prime RP- BLADEASM 85 available" at bounding box center [634, 167] width 190 height 27
click at [555, 134] on input "blade" at bounding box center [547, 138] width 16 height 9
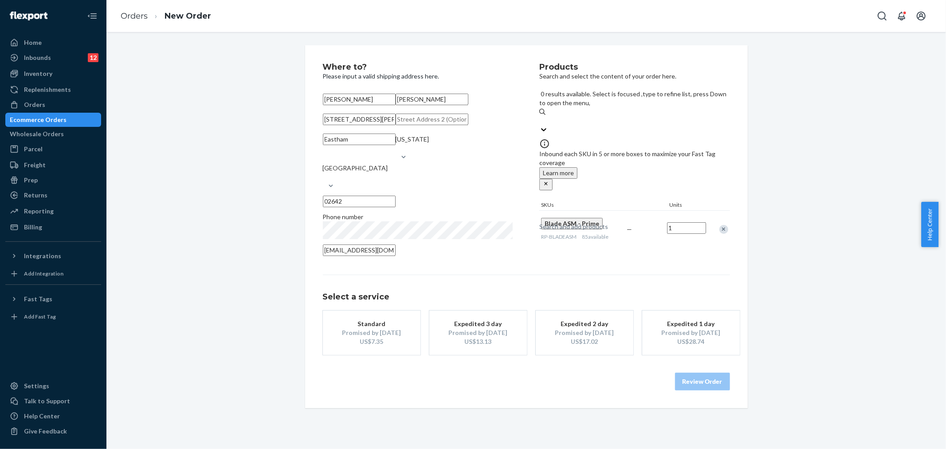
click at [337, 337] on div "Promised by [DATE]" at bounding box center [371, 332] width 71 height 9
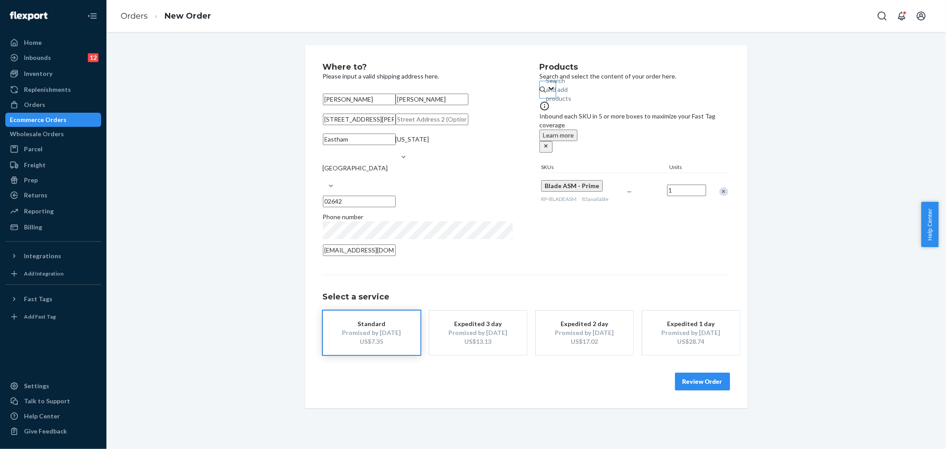
click at [690, 390] on button "Review Order" at bounding box center [702, 381] width 55 height 18
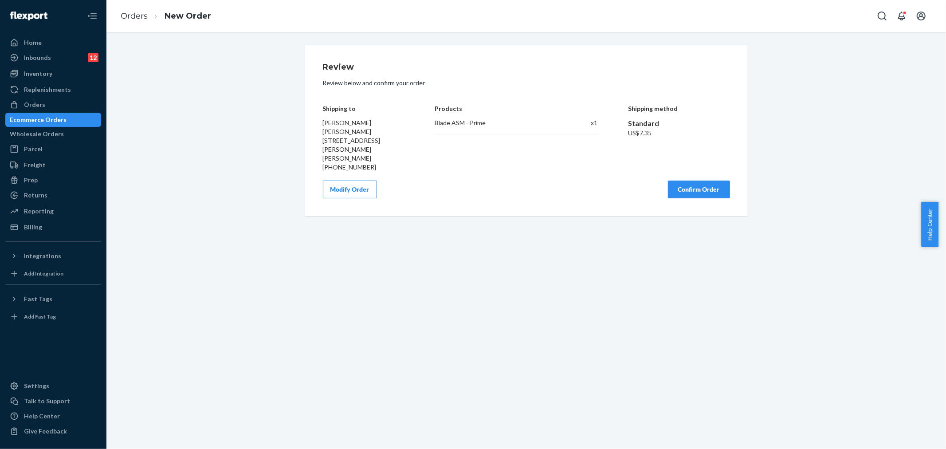
click at [699, 180] on button "Confirm Order" at bounding box center [699, 189] width 62 height 18
